Goal: Task Accomplishment & Management: Use online tool/utility

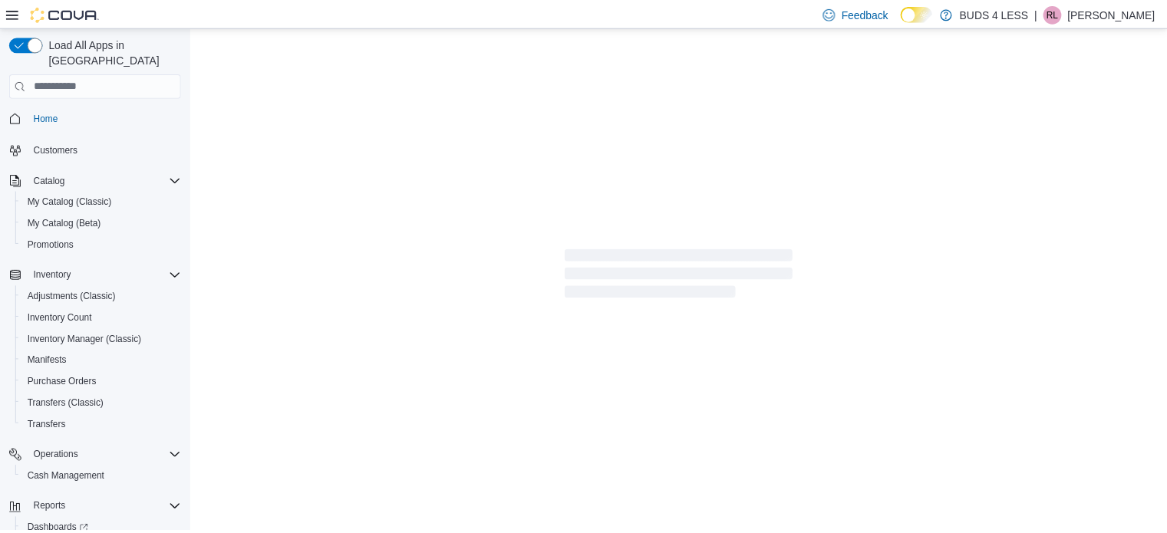
scroll to position [58, 0]
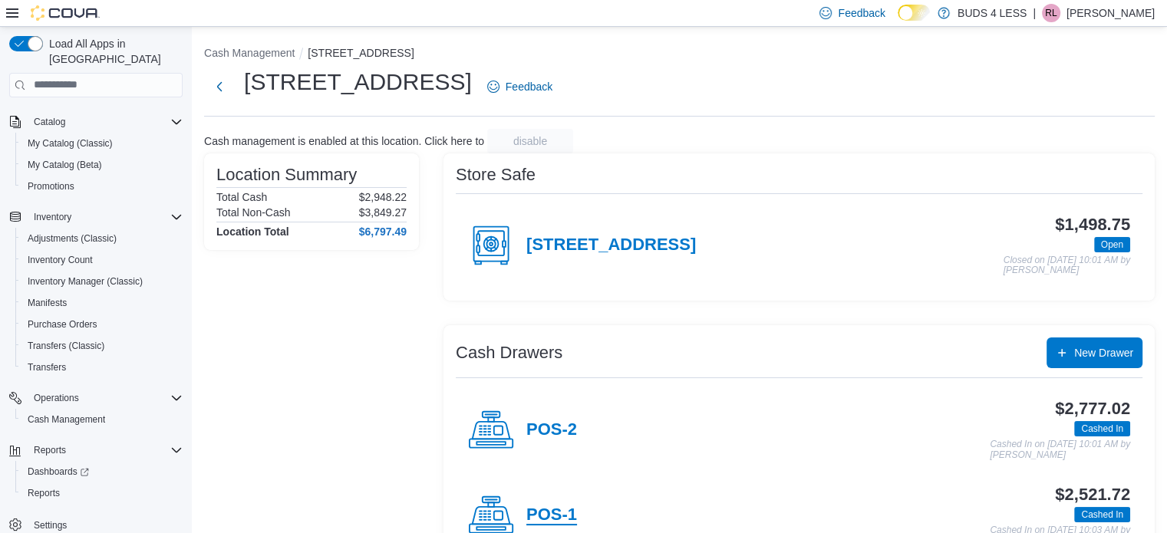
click at [545, 513] on h4 "POS-1" at bounding box center [551, 516] width 51 height 20
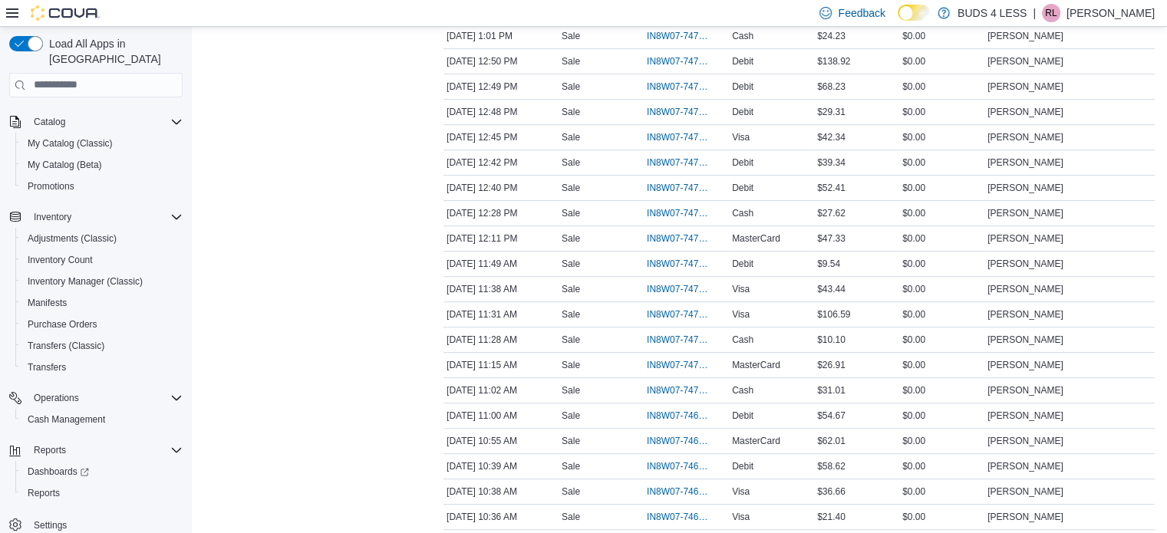
scroll to position [691, 0]
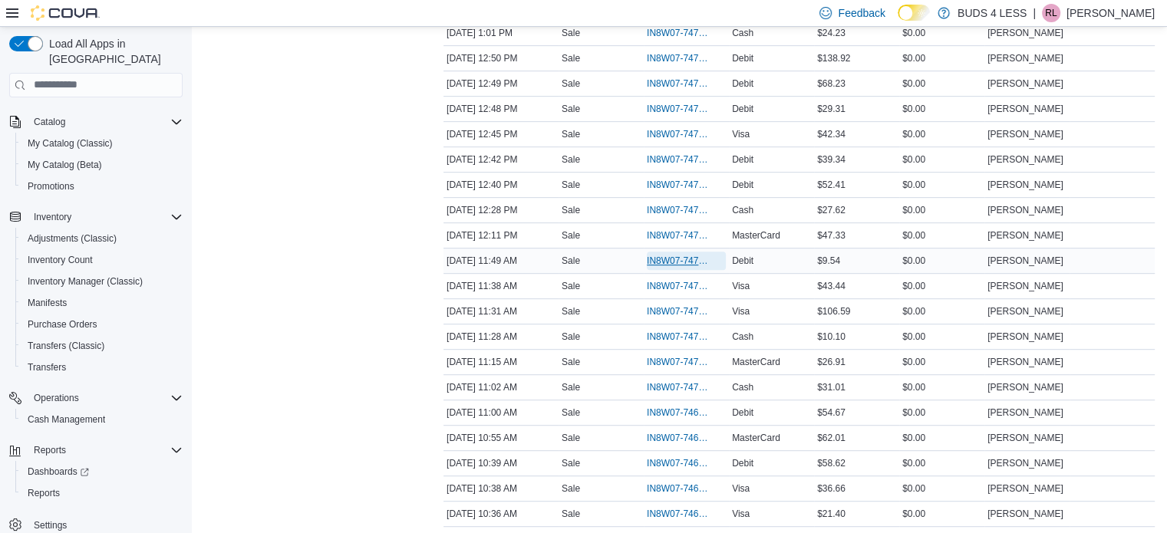
click at [671, 255] on span "IN8W07-747082" at bounding box center [679, 261] width 64 height 12
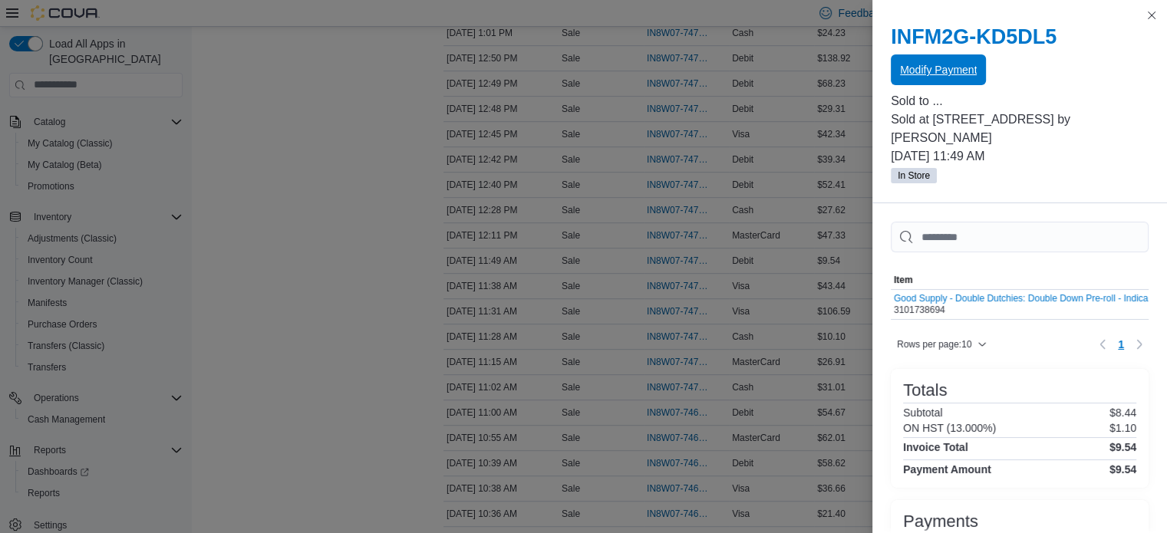
click at [926, 64] on span "Modify Payment" at bounding box center [938, 69] width 77 height 15
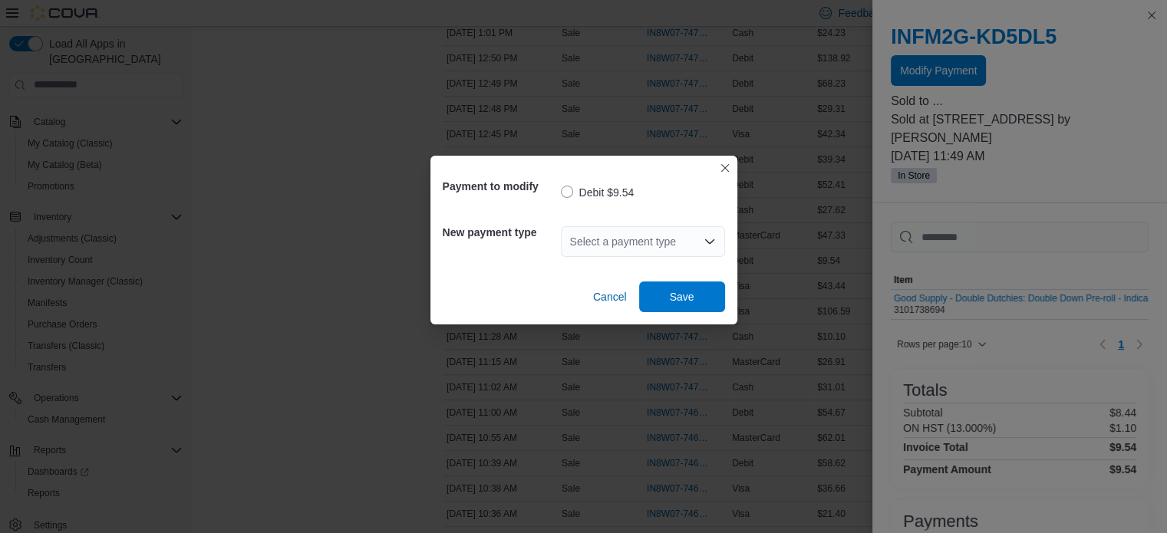
click at [635, 234] on div "Select a payment type" at bounding box center [643, 241] width 164 height 31
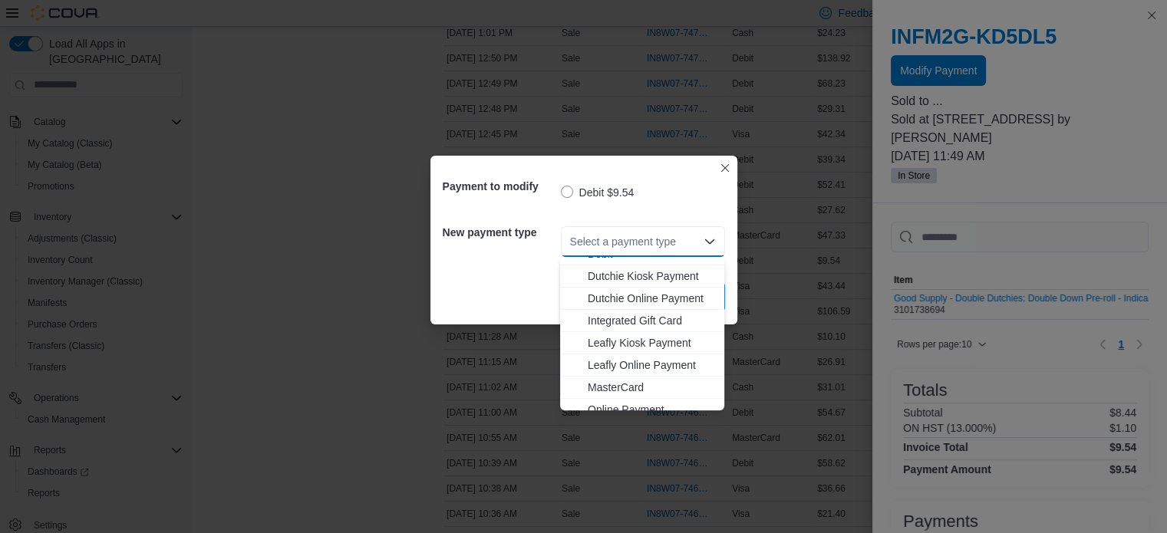
scroll to position [153, 0]
click at [617, 358] on span "MasterCard" at bounding box center [651, 358] width 127 height 15
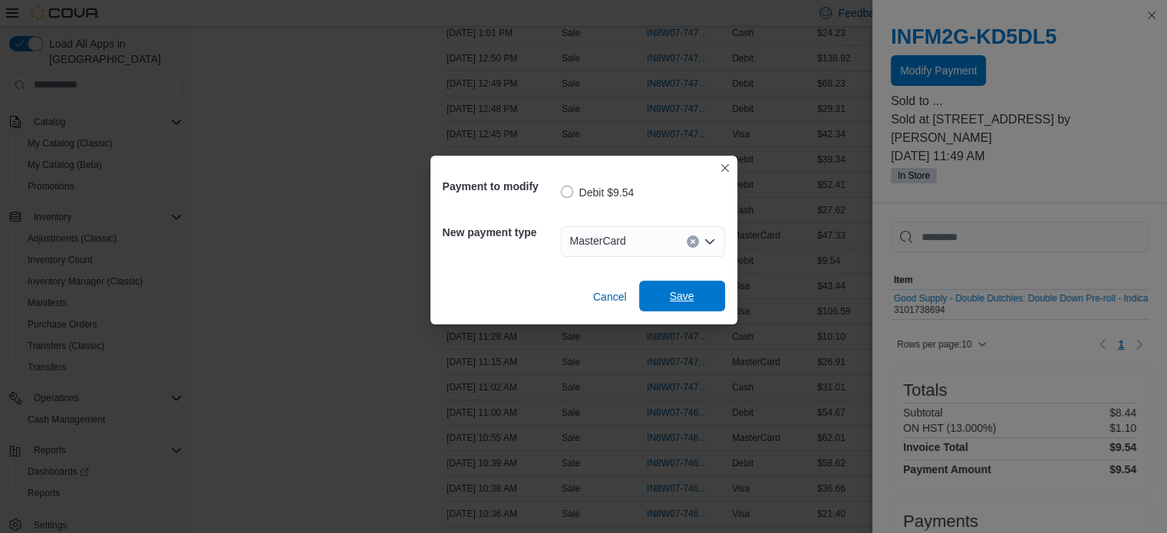
click at [685, 295] on span "Save" at bounding box center [682, 296] width 25 height 15
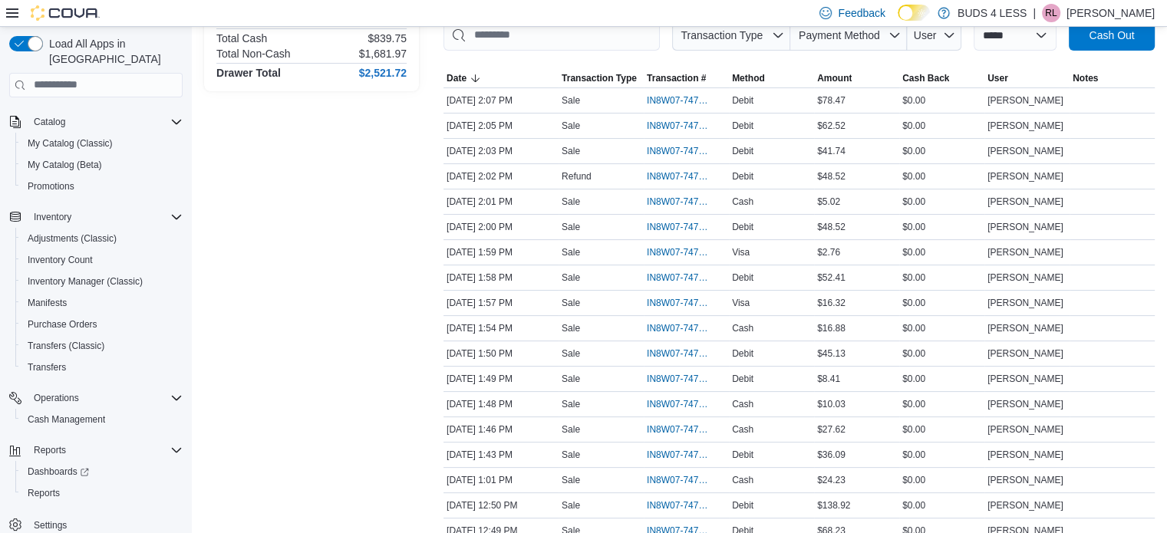
scroll to position [0, 0]
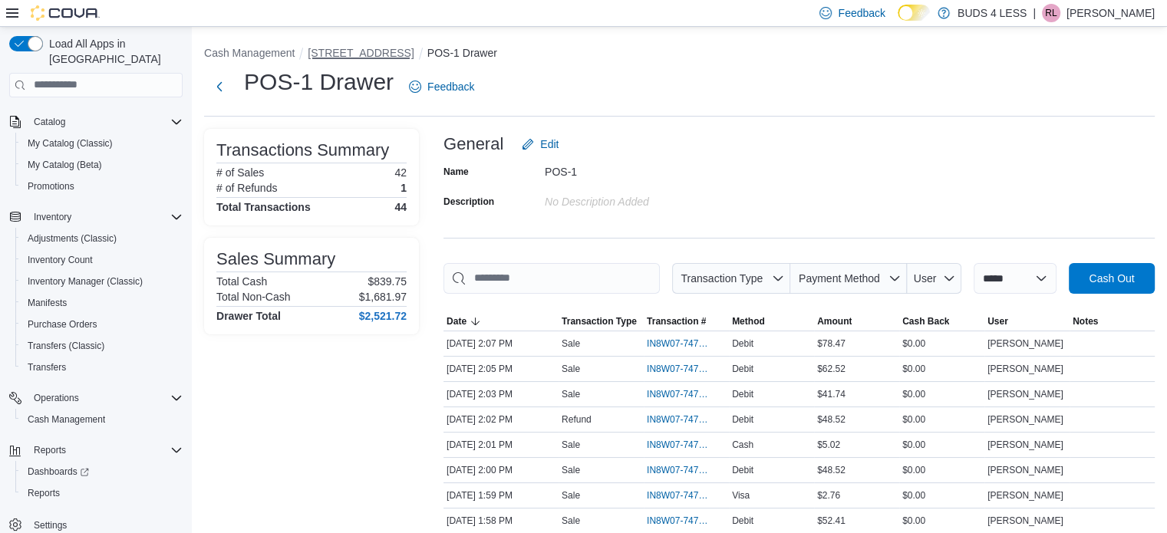
click at [352, 54] on button "[STREET_ADDRESS]" at bounding box center [361, 53] width 106 height 12
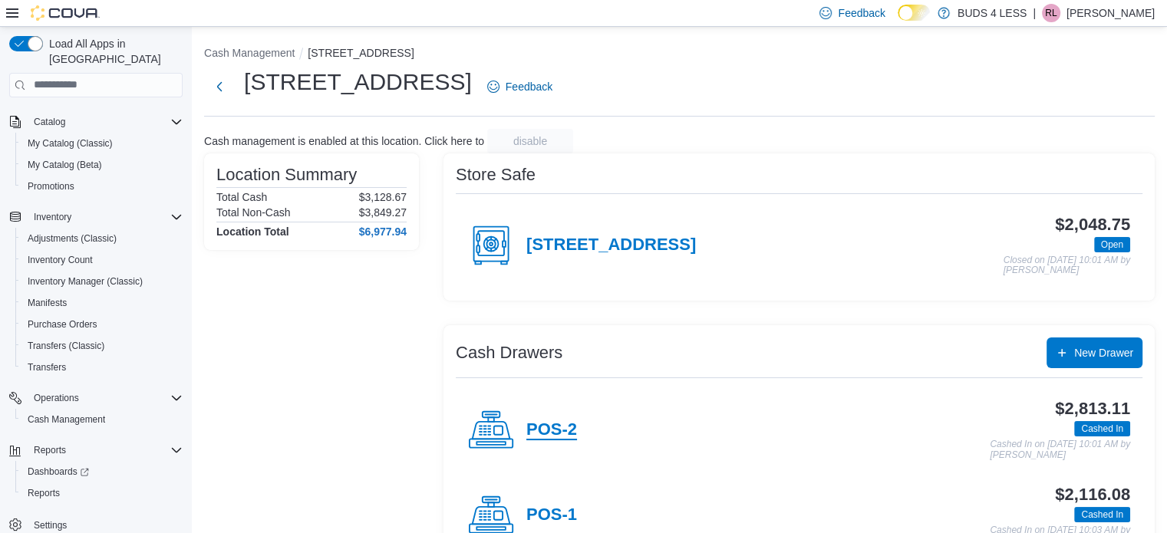
click at [554, 426] on h4 "POS-2" at bounding box center [551, 431] width 51 height 20
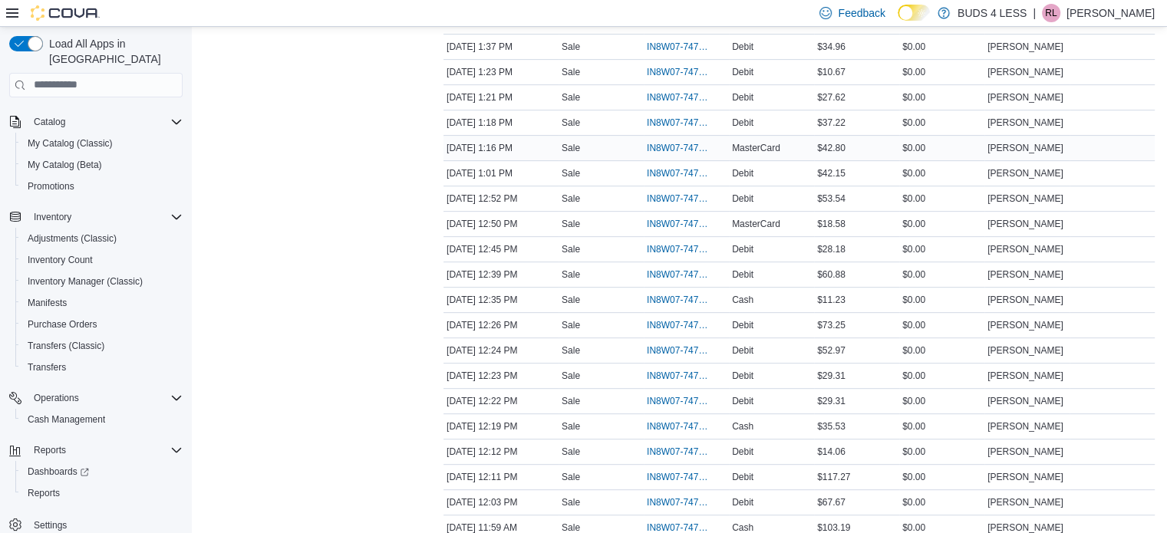
scroll to position [614, 0]
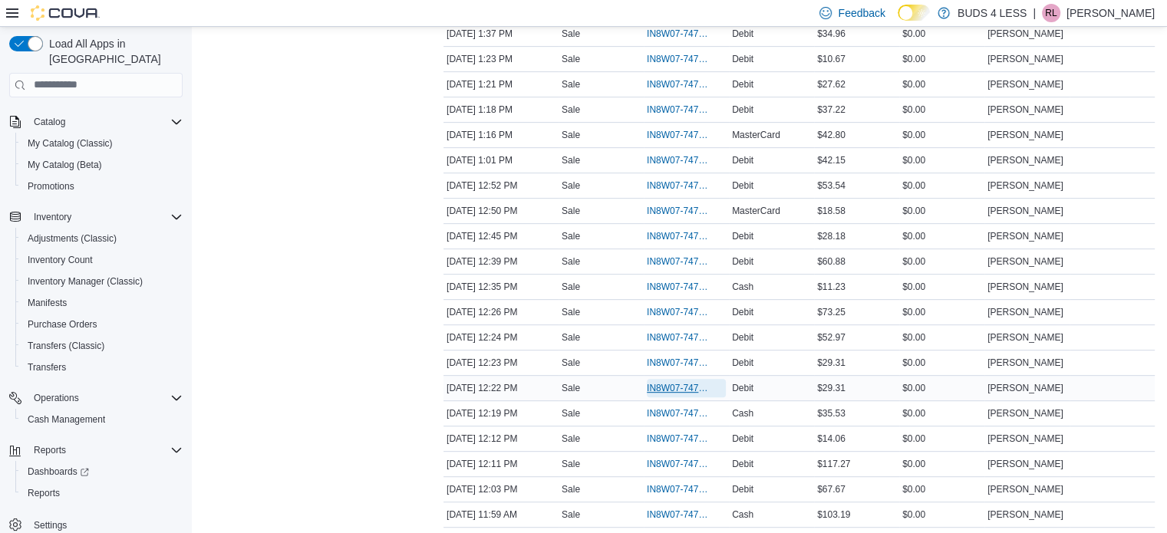
click at [692, 383] on span "IN8W07-747133" at bounding box center [679, 388] width 64 height 12
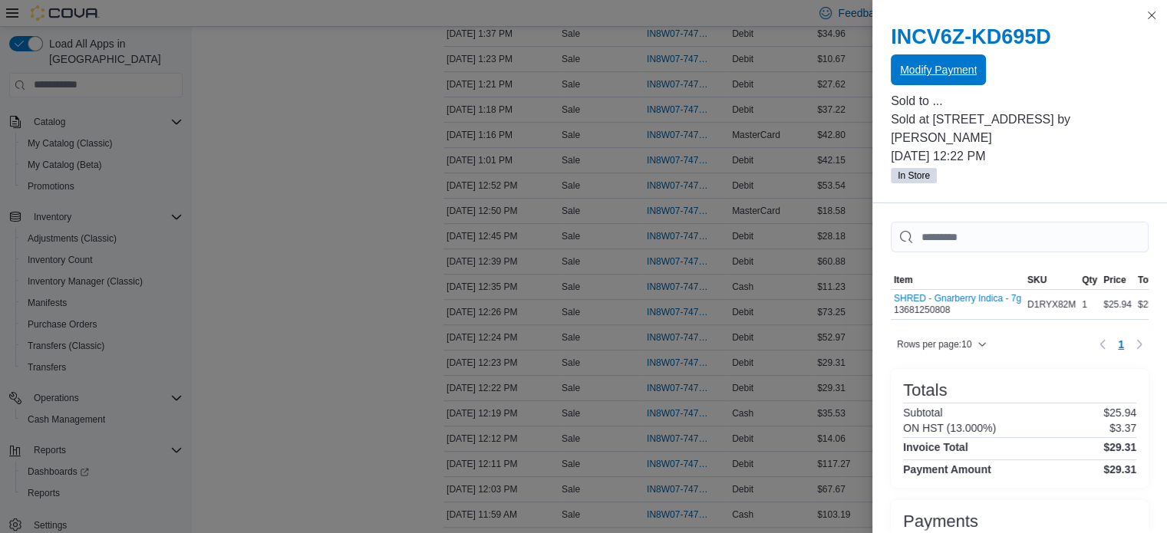
click at [954, 61] on span "Modify Payment" at bounding box center [938, 69] width 77 height 31
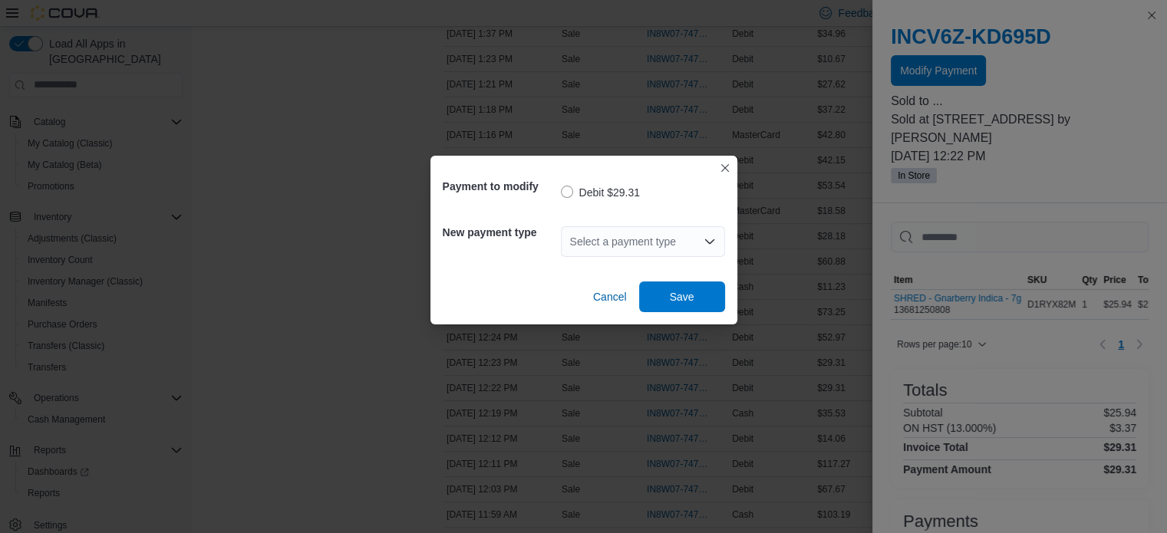
click at [663, 246] on div "Select a payment type" at bounding box center [643, 241] width 164 height 31
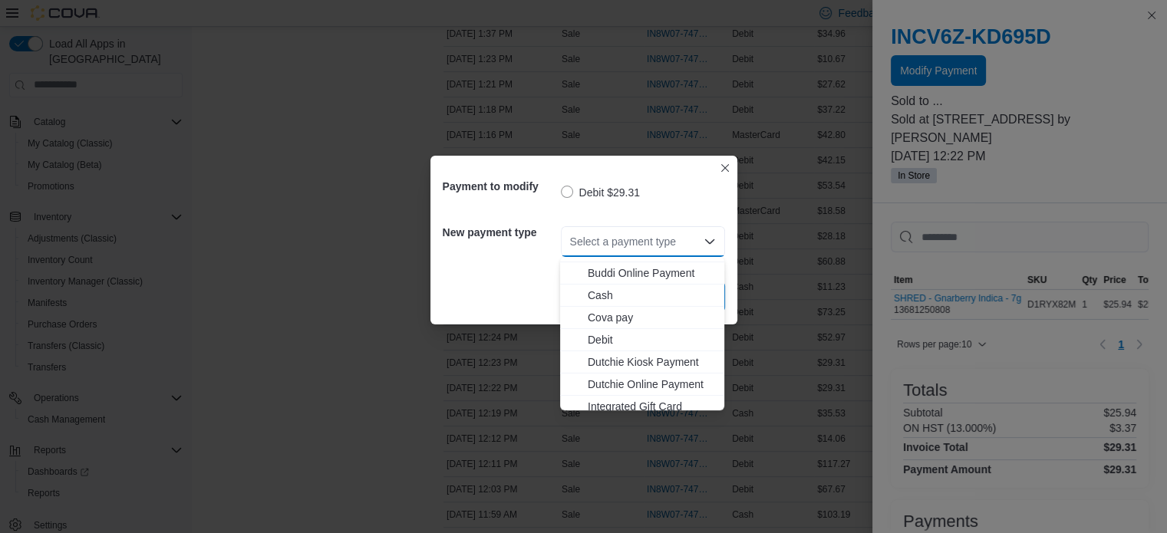
scroll to position [153, 0]
click at [625, 354] on span "MasterCard" at bounding box center [651, 358] width 127 height 15
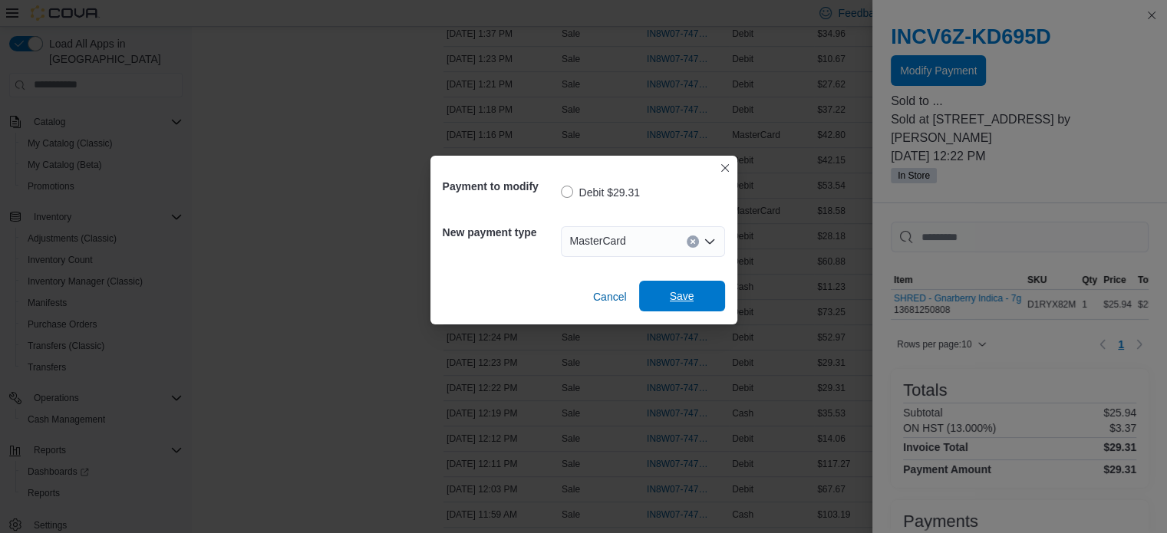
click at [682, 298] on span "Save" at bounding box center [682, 296] width 25 height 15
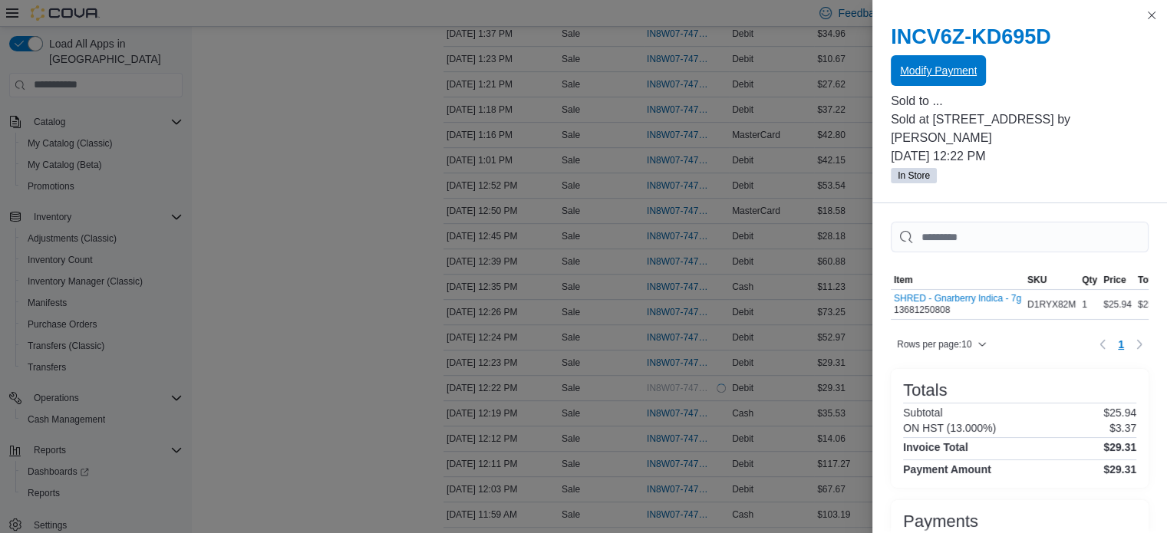
scroll to position [0, 0]
